Goal: Information Seeking & Learning: Learn about a topic

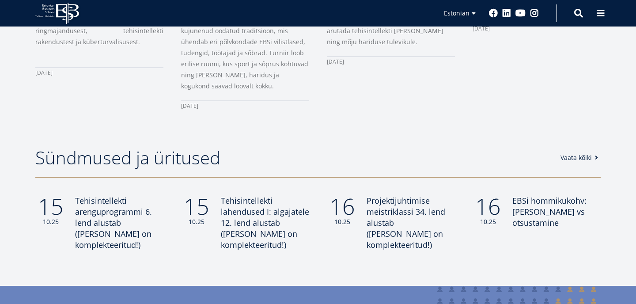
scroll to position [671, 0]
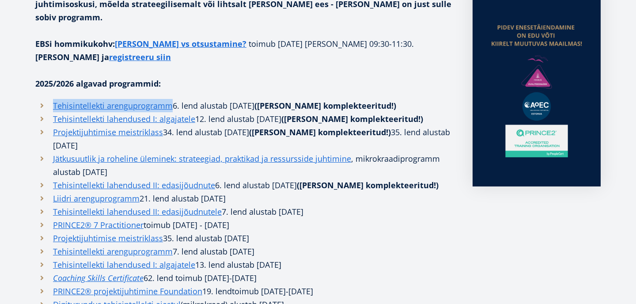
scroll to position [262, 0]
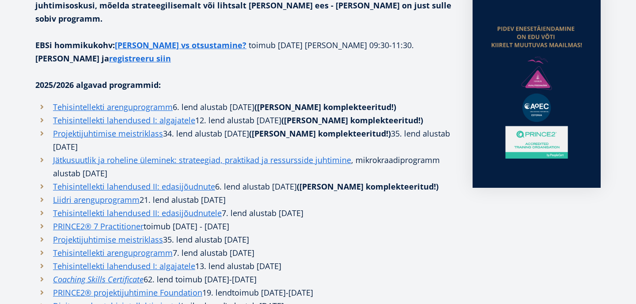
click at [234, 65] on p at bounding box center [245, 71] width 420 height 13
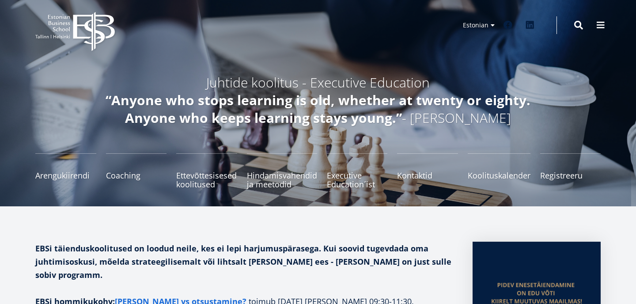
scroll to position [0, 0]
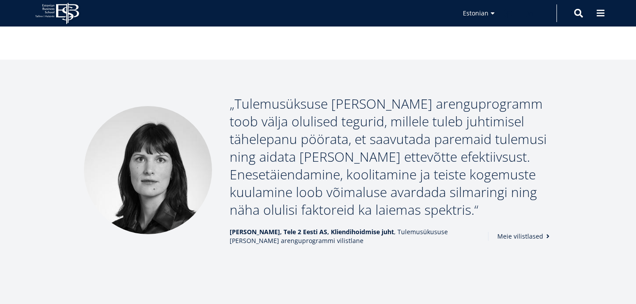
scroll to position [1307, 0]
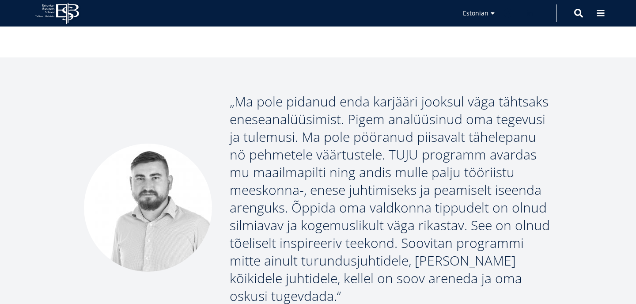
click at [316, 148] on p "Ma pole pidanud enda karjääri jooksul väga tähtsaks eneseanalüüsimist. Pigem an…" at bounding box center [391, 199] width 322 height 212
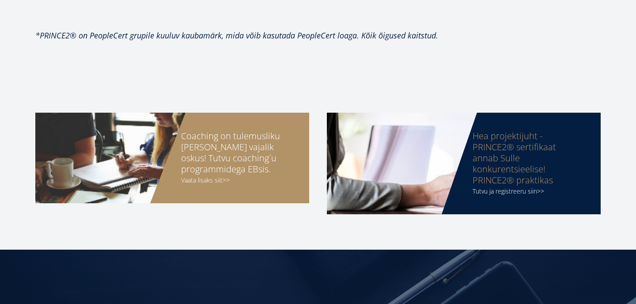
scroll to position [814, 0]
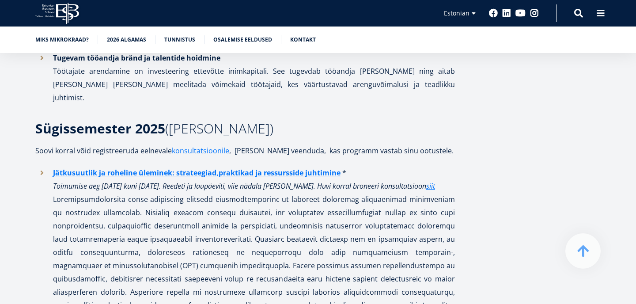
scroll to position [822, 0]
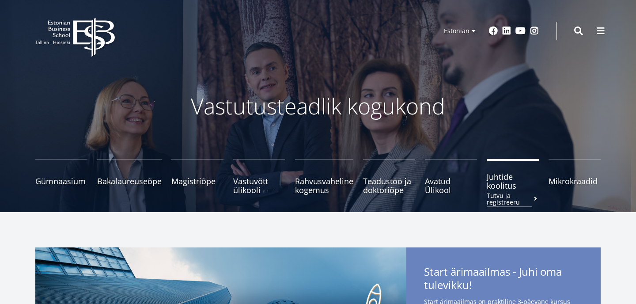
click at [507, 182] on span "Juhtide koolitus Tutvu ja registreeru" at bounding box center [513, 181] width 52 height 18
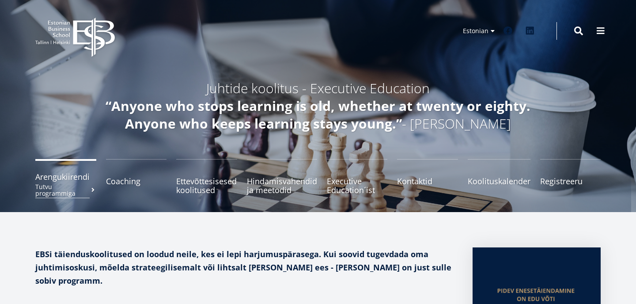
click at [63, 182] on link "Arengukiirendi Tutvu programmiga" at bounding box center [65, 176] width 61 height 35
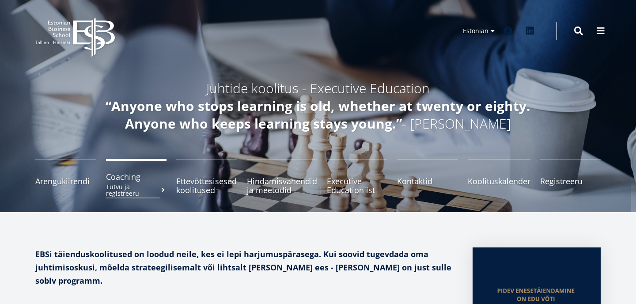
click at [128, 184] on small "Tutvu ja registreeru" at bounding box center [136, 189] width 61 height 13
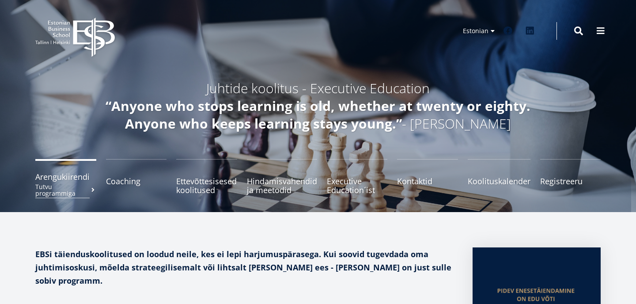
click at [78, 180] on span "Arengukiirendi Tutvu programmiga" at bounding box center [65, 176] width 61 height 9
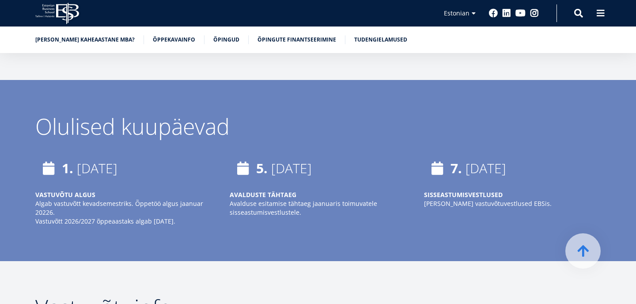
scroll to position [2035, 0]
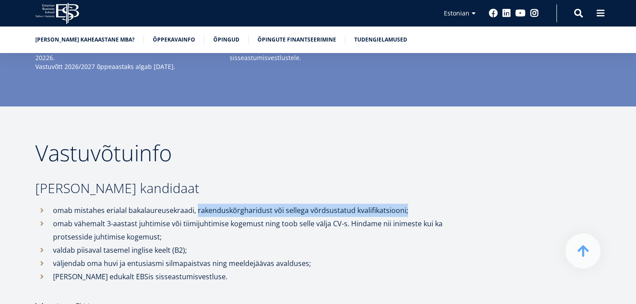
drag, startPoint x: 196, startPoint y: 197, endPoint x: 404, endPoint y: 194, distance: 208.0
click at [404, 204] on li "omab mistahes erialal bakalaureusekraadi, rakenduskõrgharidust või sellega võrd…" at bounding box center [245, 210] width 420 height 13
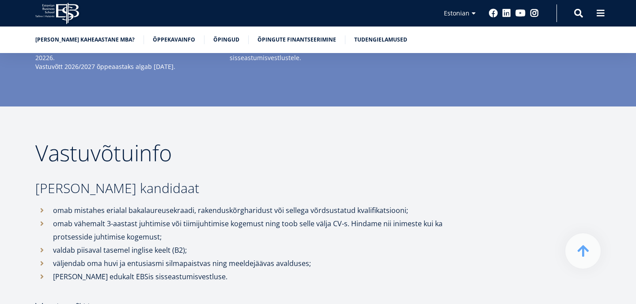
click at [256, 219] on li "omab vähemalt 3-aastast juhtimise või tiimijuhtimise kogemust ning toob selle v…" at bounding box center [245, 230] width 420 height 27
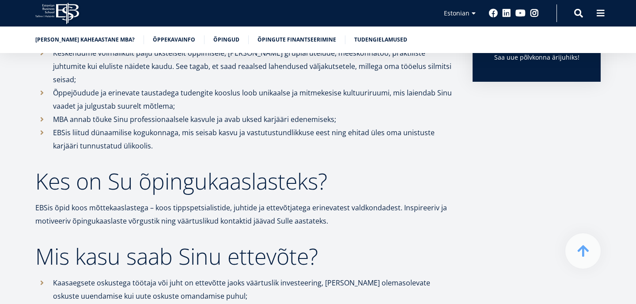
scroll to position [0, 0]
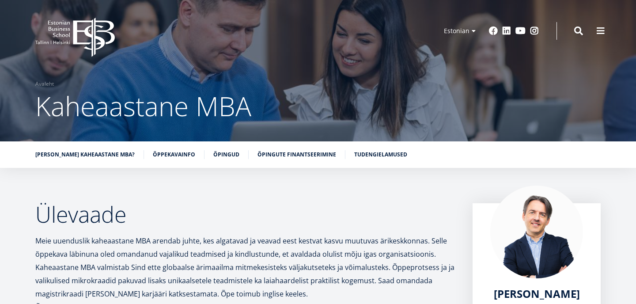
click at [92, 36] on icon at bounding box center [94, 37] width 42 height 39
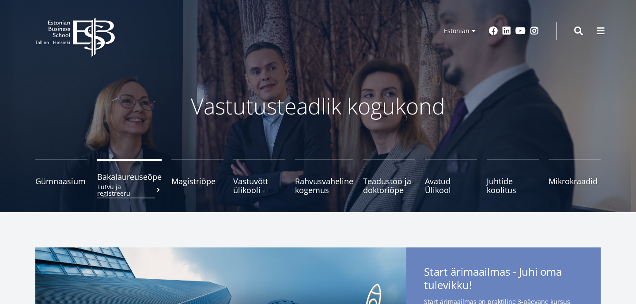
click at [134, 181] on span "Bakalaureuseõpe Tutvu ja registreeru" at bounding box center [129, 176] width 64 height 9
